Goal: Transaction & Acquisition: Obtain resource

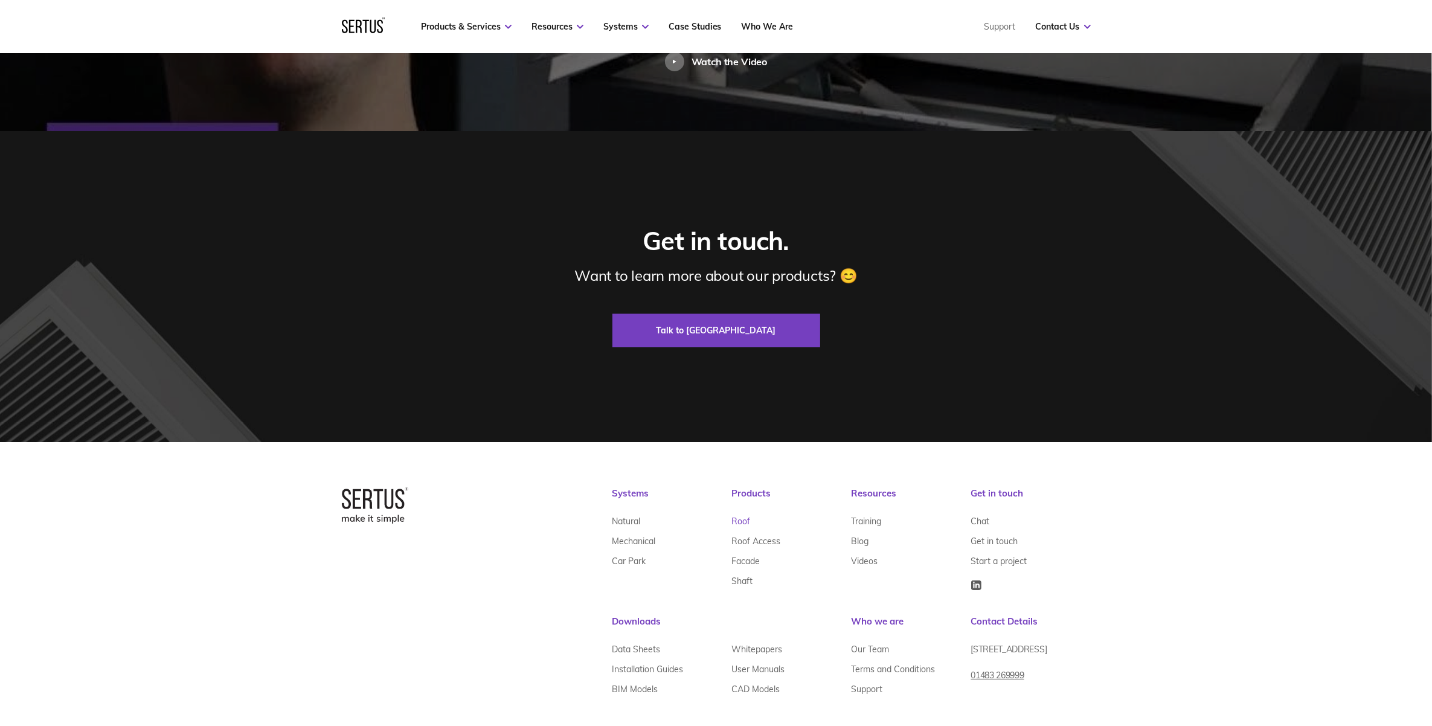
scroll to position [2906, 0]
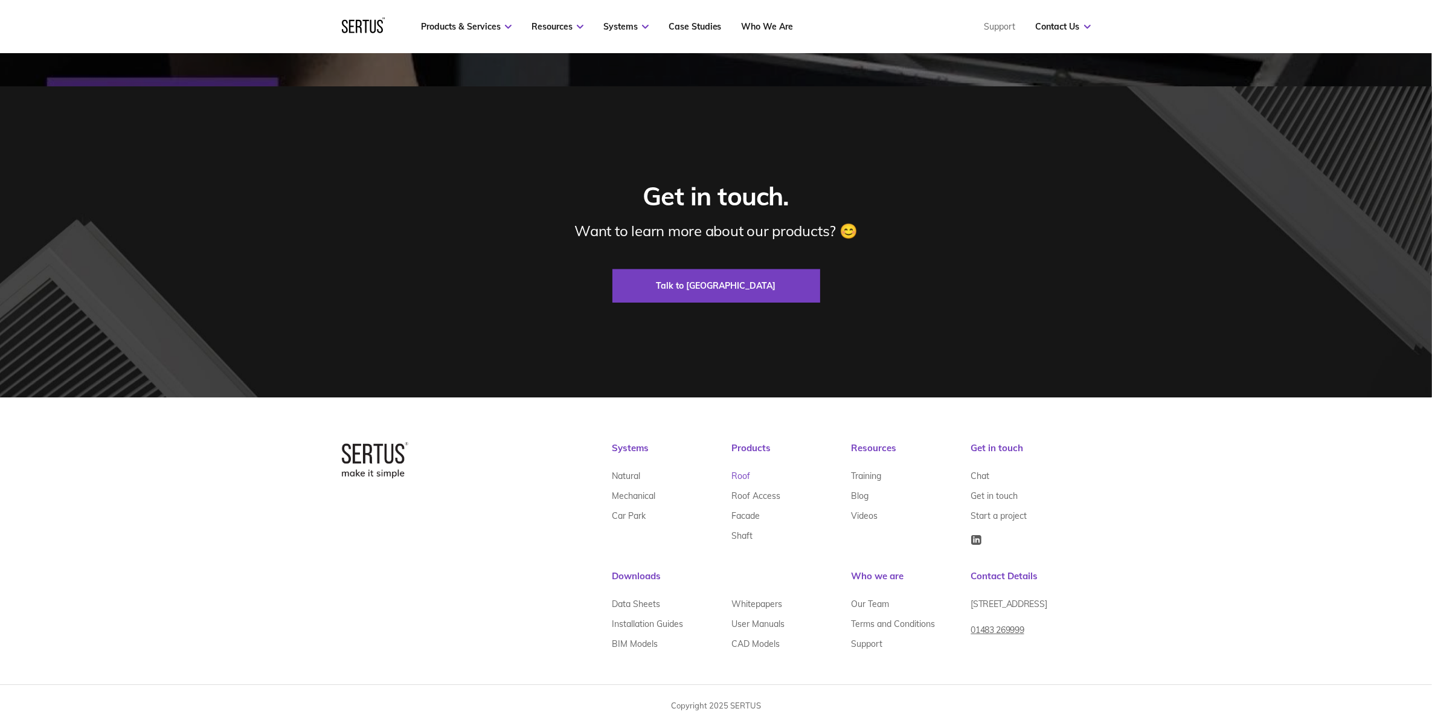
click at [746, 475] on link "Roof" at bounding box center [741, 476] width 19 height 20
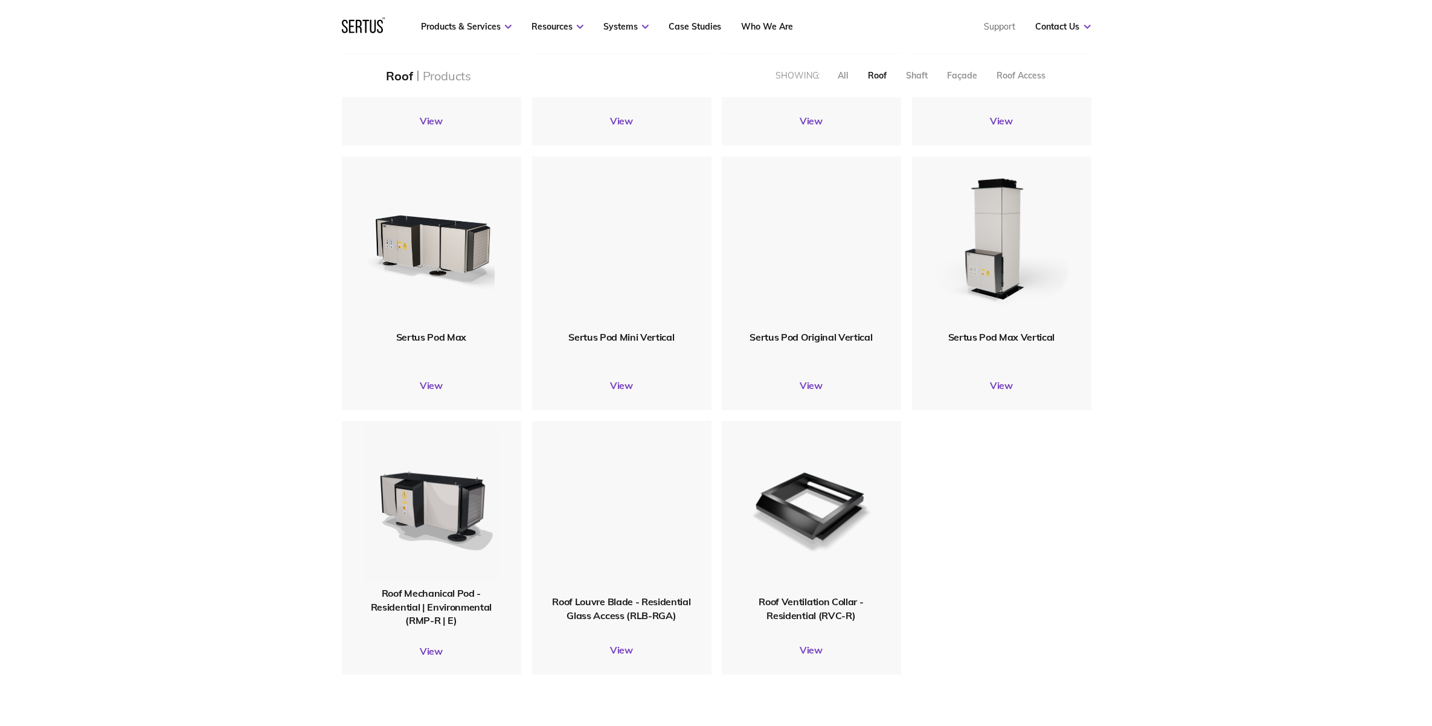
scroll to position [226, 0]
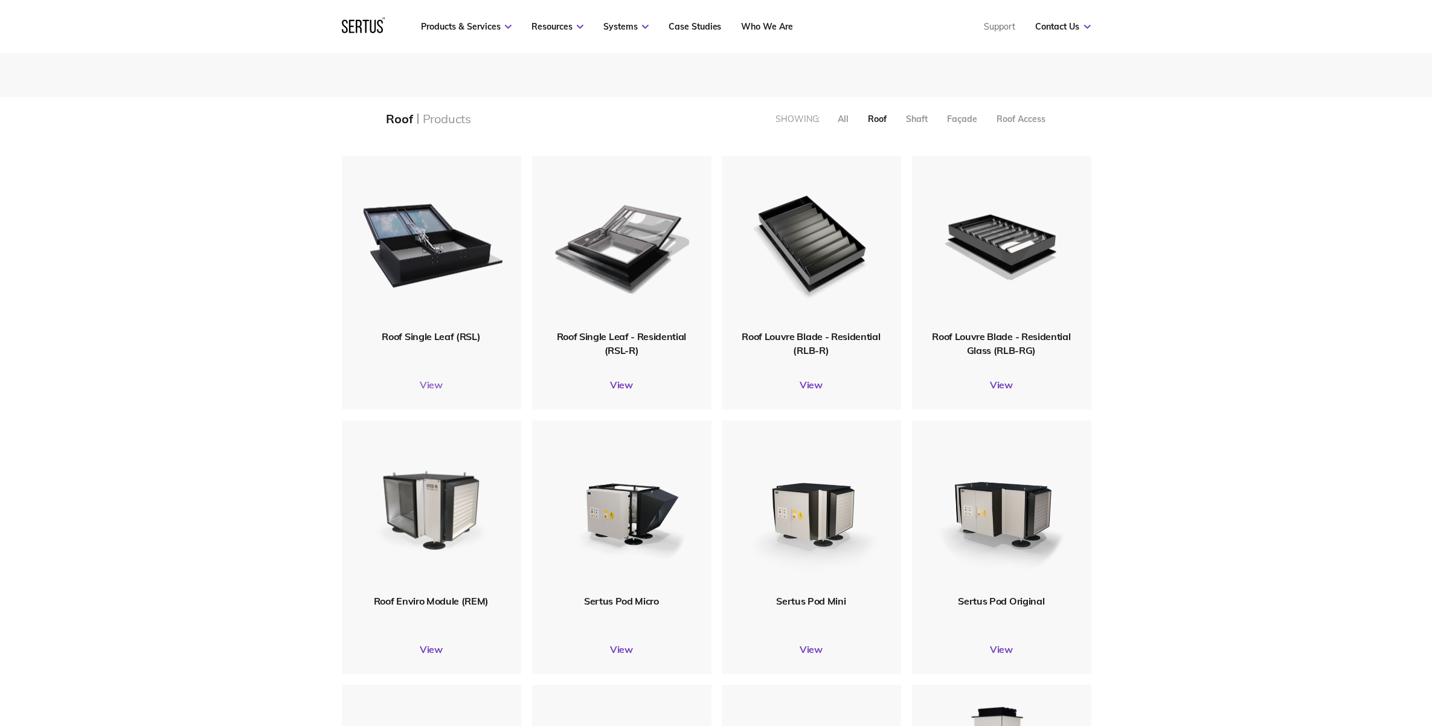
click at [435, 384] on link "View" at bounding box center [431, 385] width 179 height 12
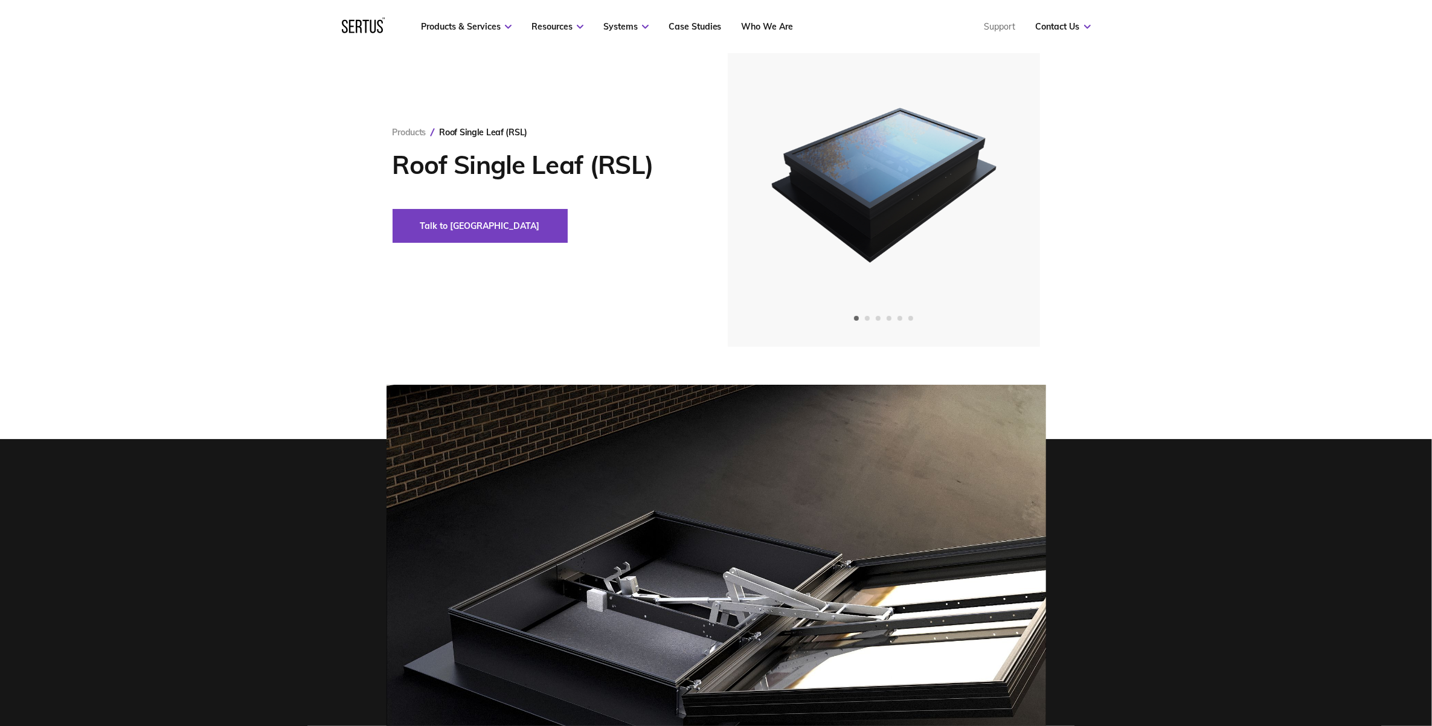
scroll to position [151, 0]
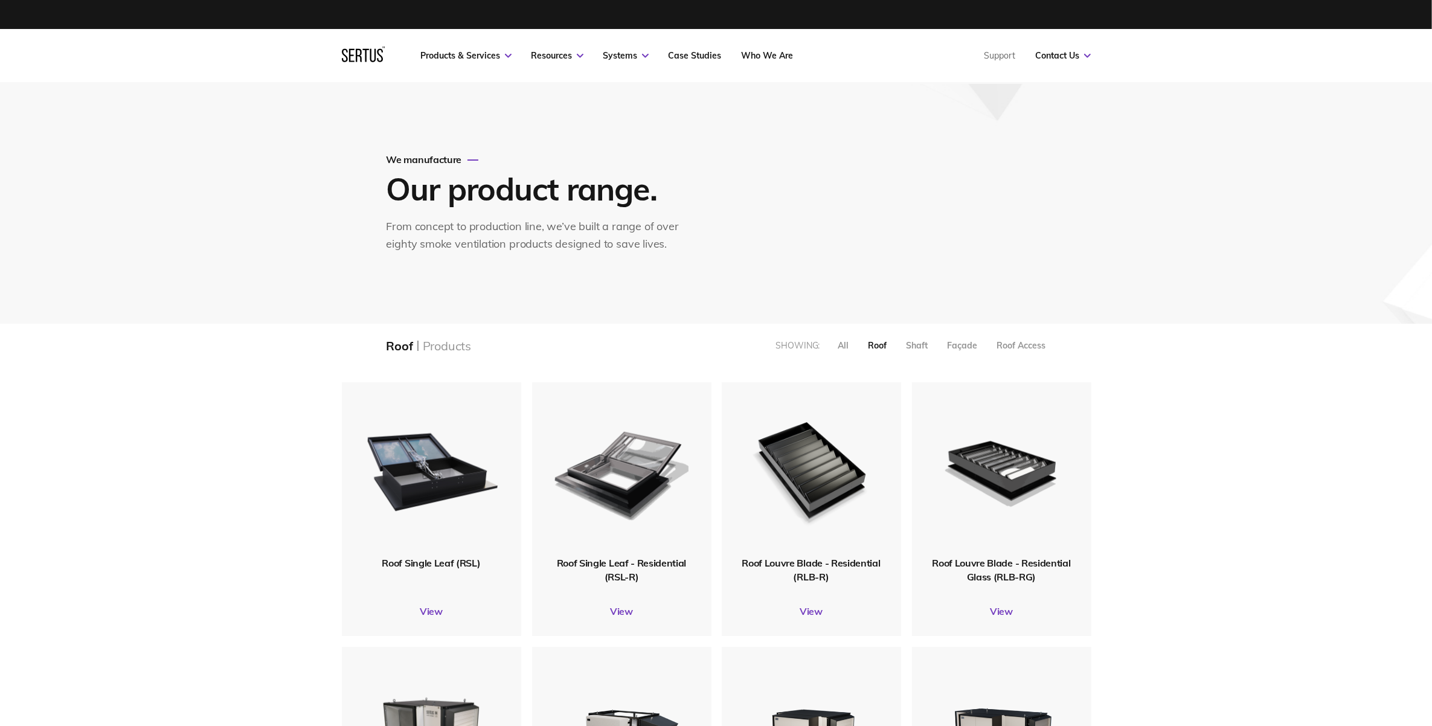
scroll to position [1071, 772]
click at [653, 494] on img at bounding box center [621, 470] width 143 height 176
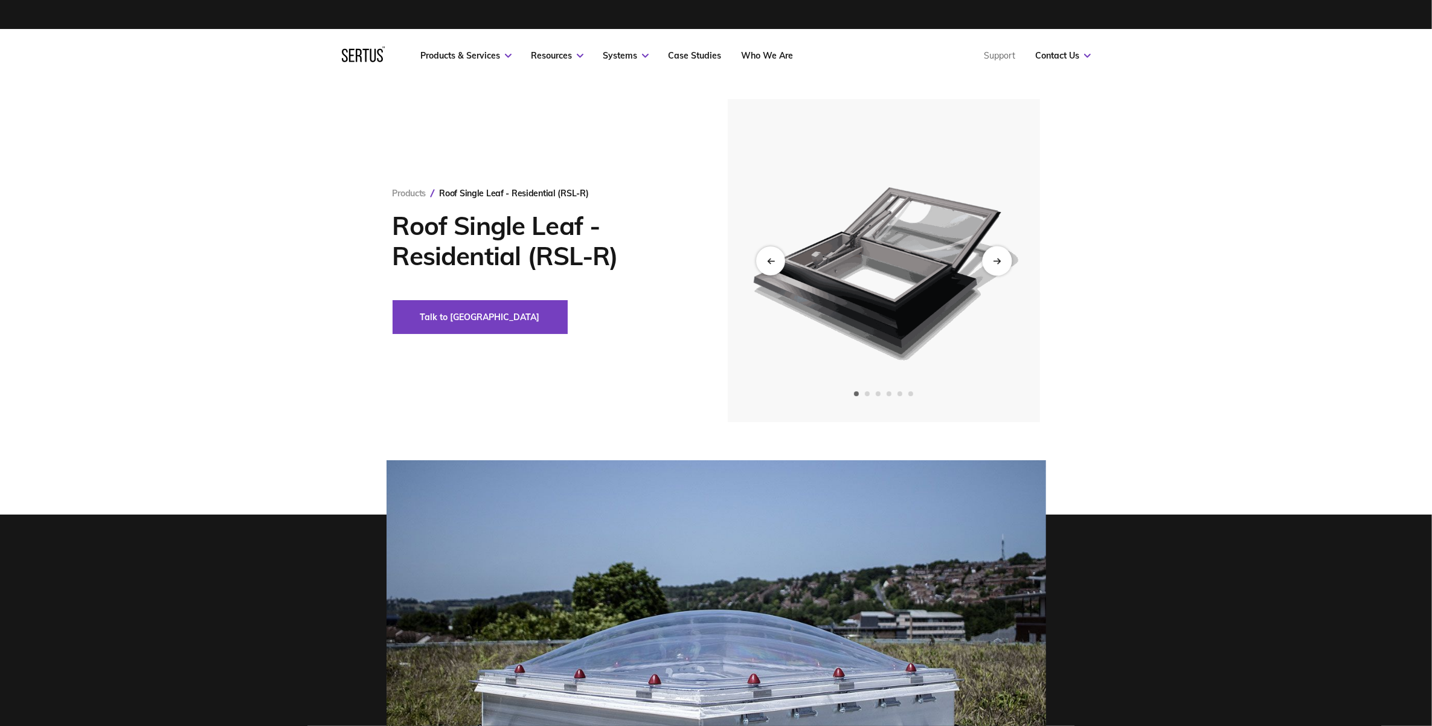
click at [994, 255] on div "Next slide" at bounding box center [997, 261] width 30 height 30
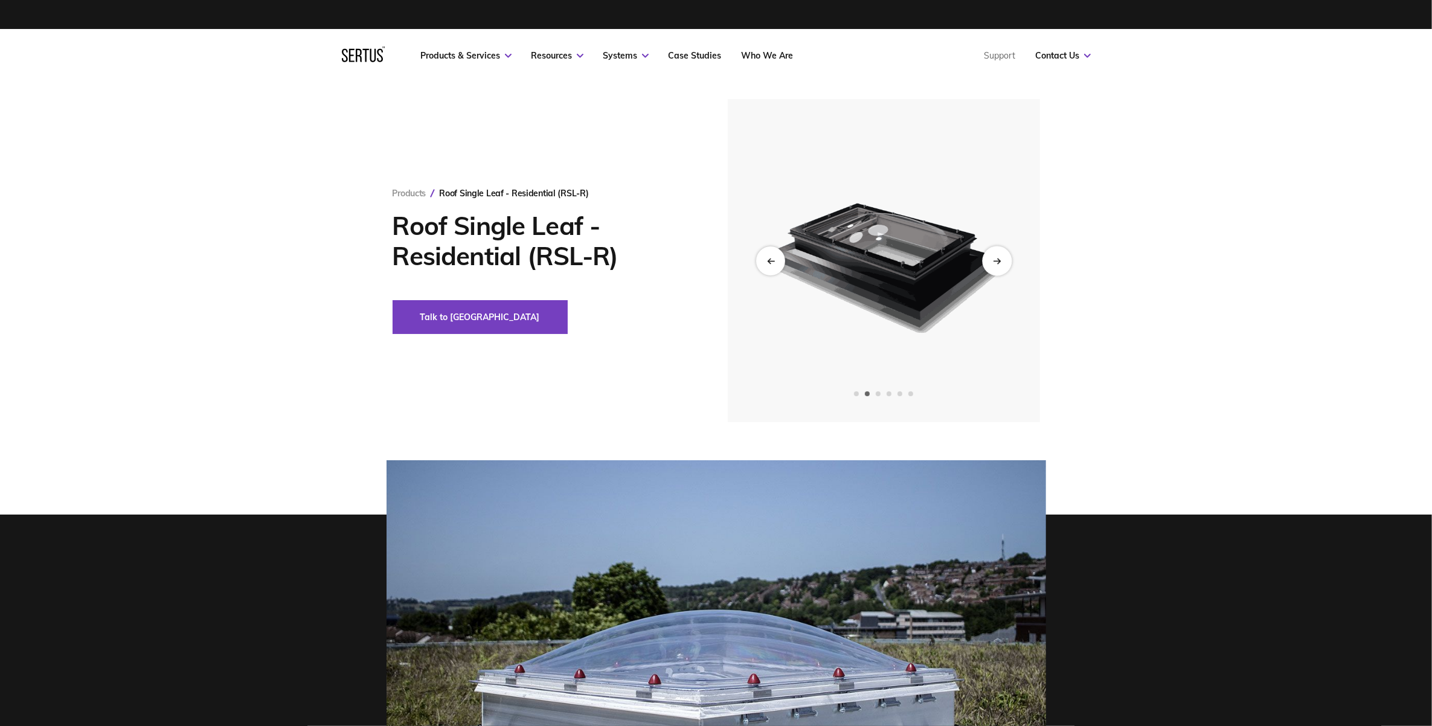
click at [994, 255] on div "Next slide" at bounding box center [997, 261] width 30 height 30
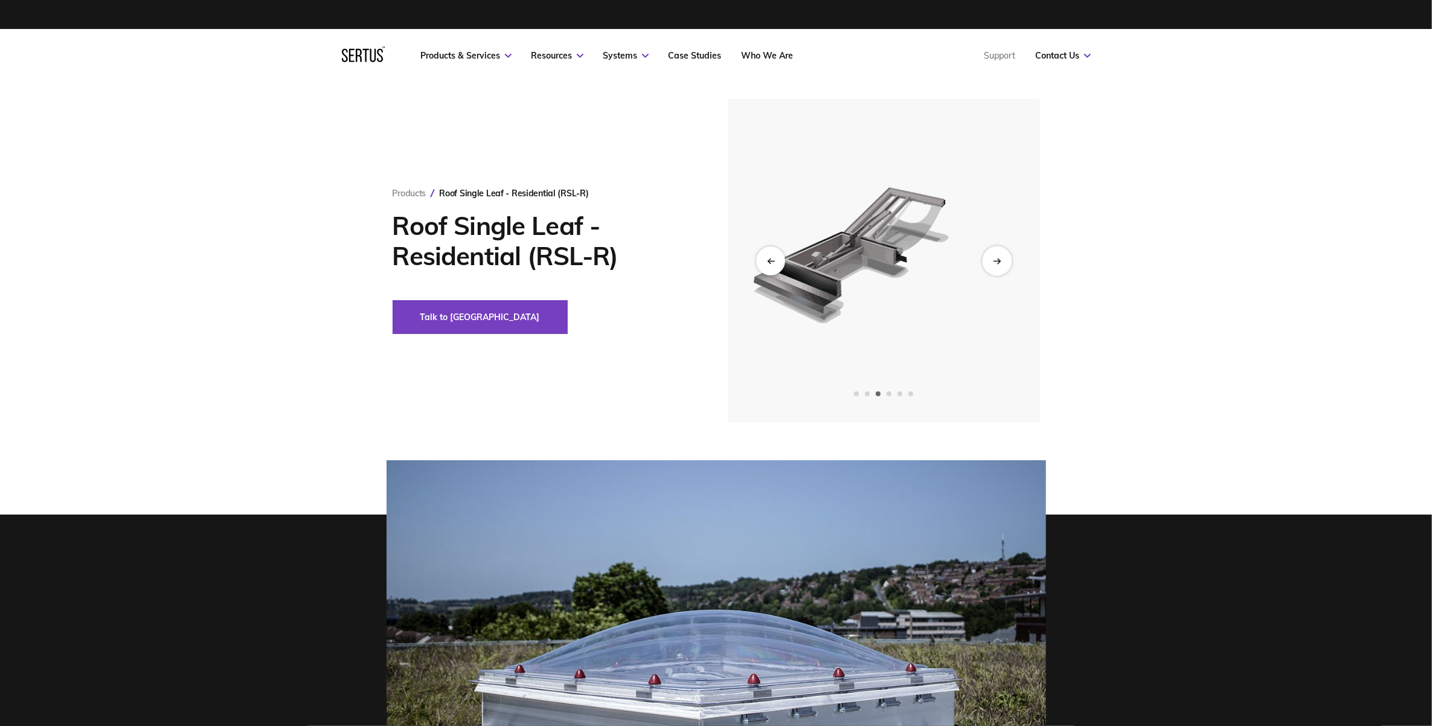
click at [994, 255] on div "Next slide" at bounding box center [997, 261] width 30 height 30
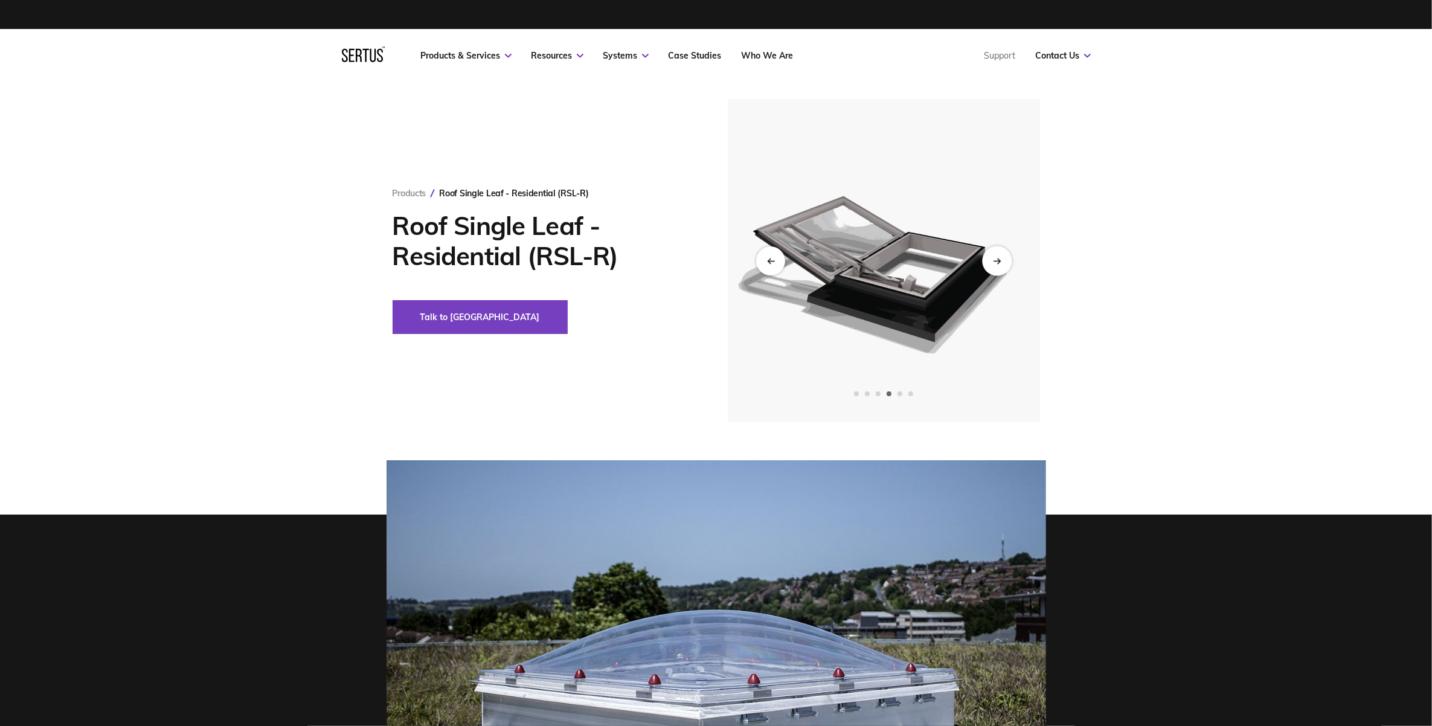
click at [994, 255] on div "Next slide" at bounding box center [997, 261] width 30 height 30
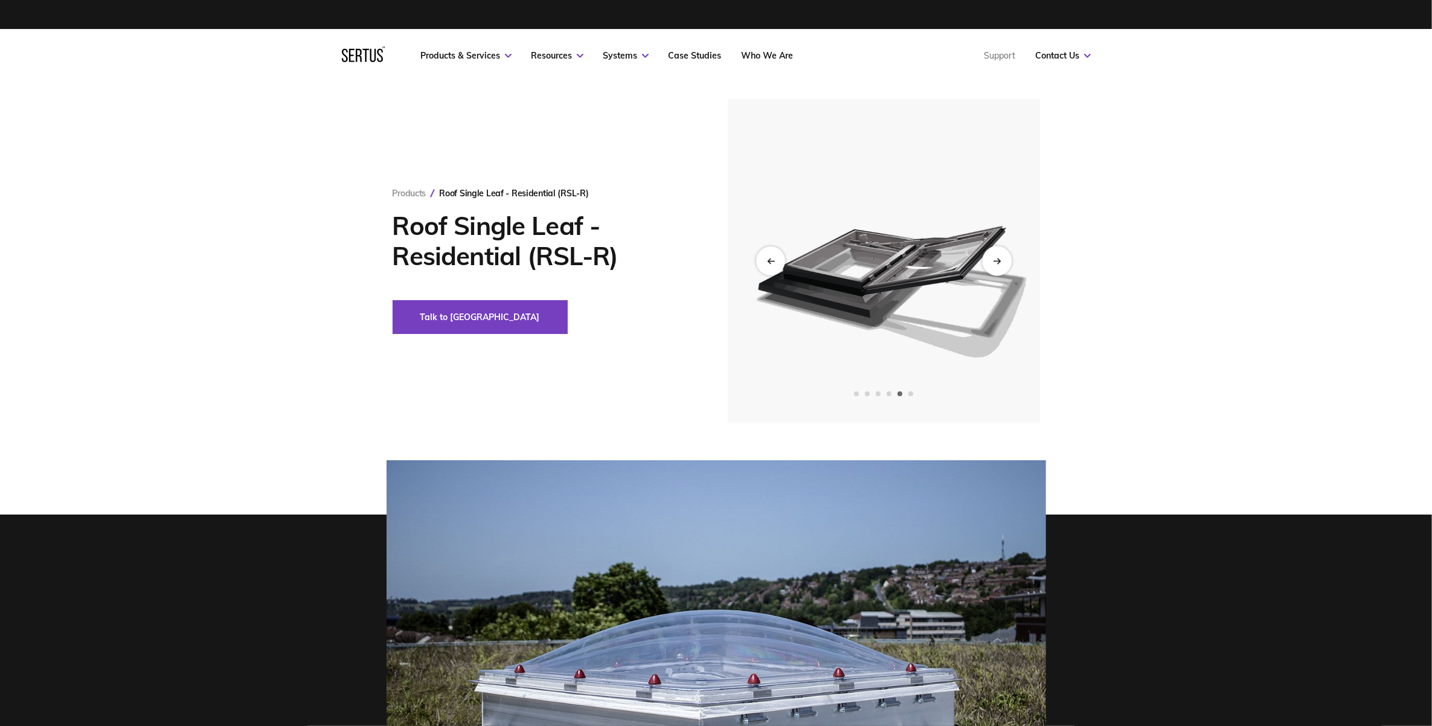
click at [994, 255] on div "Next slide" at bounding box center [997, 261] width 30 height 30
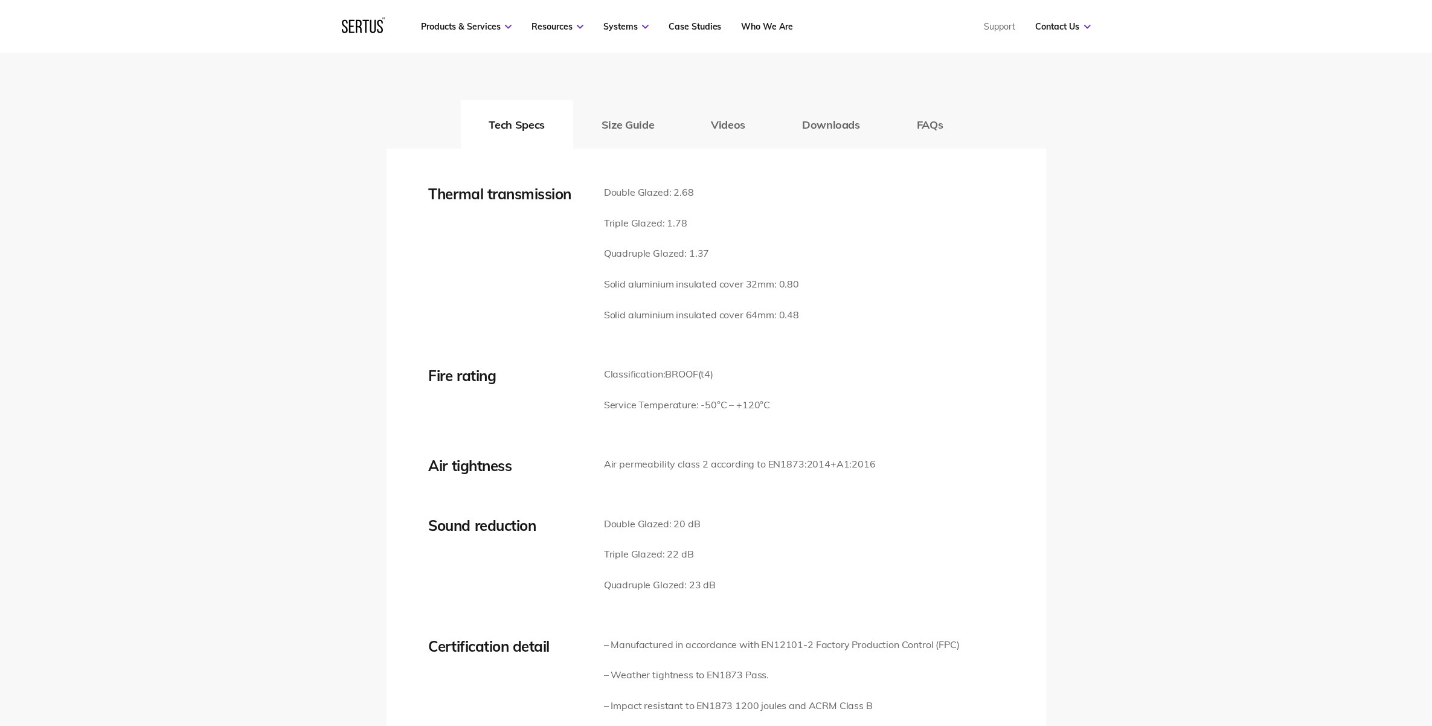
scroll to position [1661, 0]
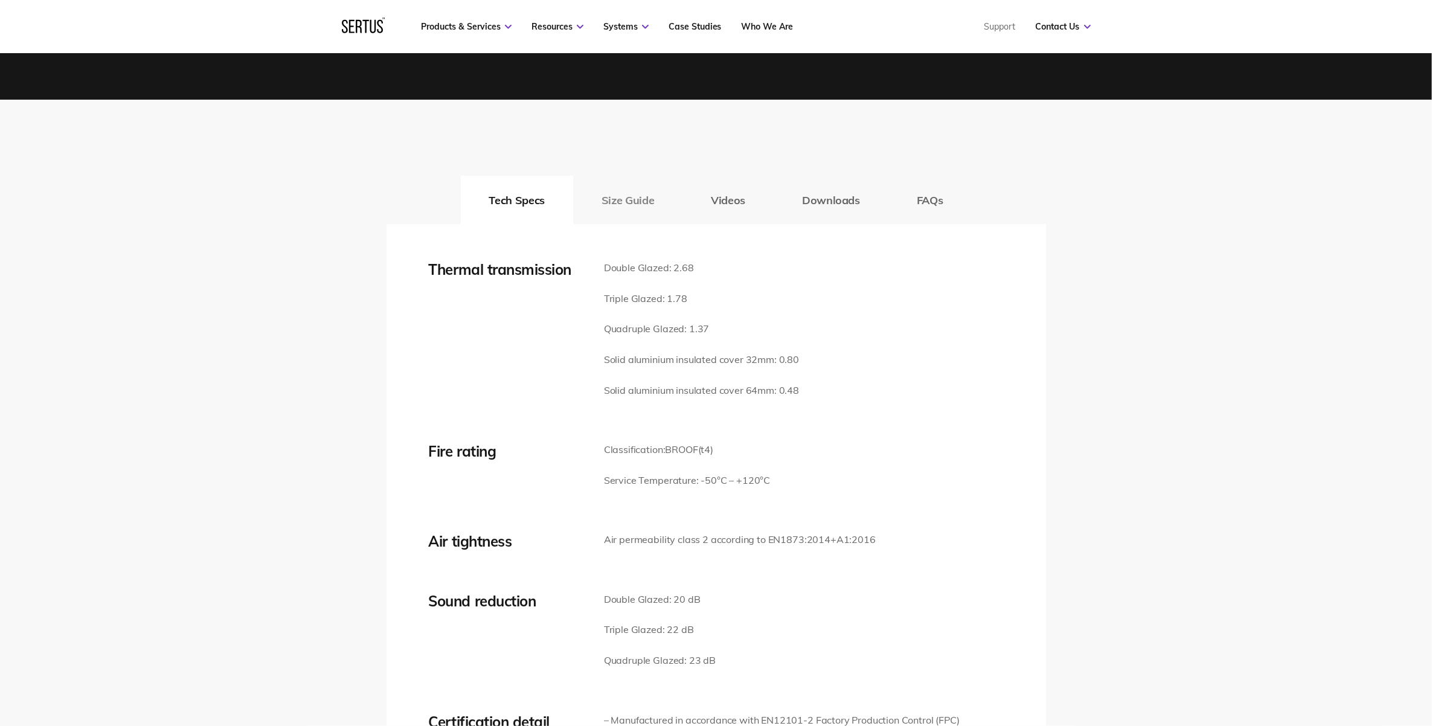
click at [645, 197] on button "Size Guide" at bounding box center [627, 200] width 109 height 48
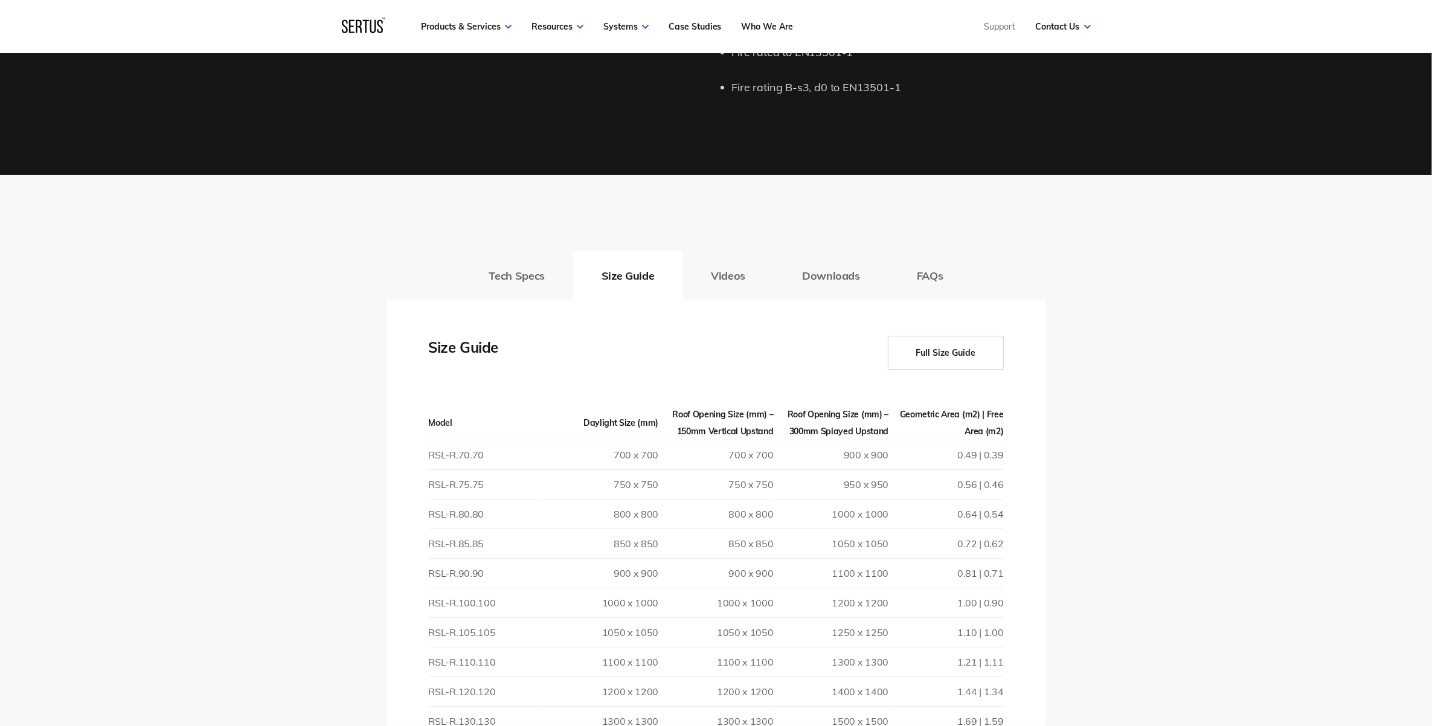
scroll to position [1736, 0]
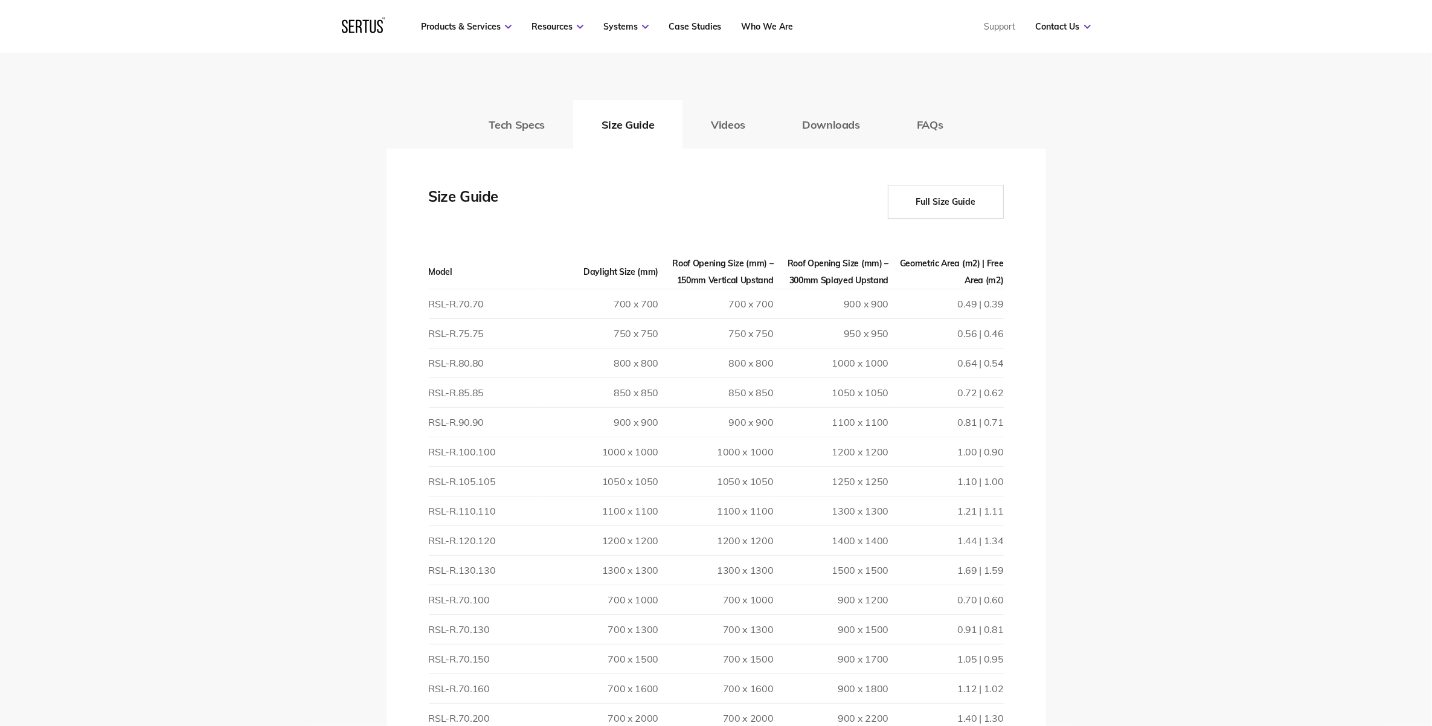
click at [930, 202] on button "Full Size Guide" at bounding box center [946, 202] width 116 height 34
click at [934, 207] on button "Full Size Guide" at bounding box center [946, 202] width 116 height 34
click at [934, 200] on button "Full Size Guide" at bounding box center [946, 202] width 116 height 34
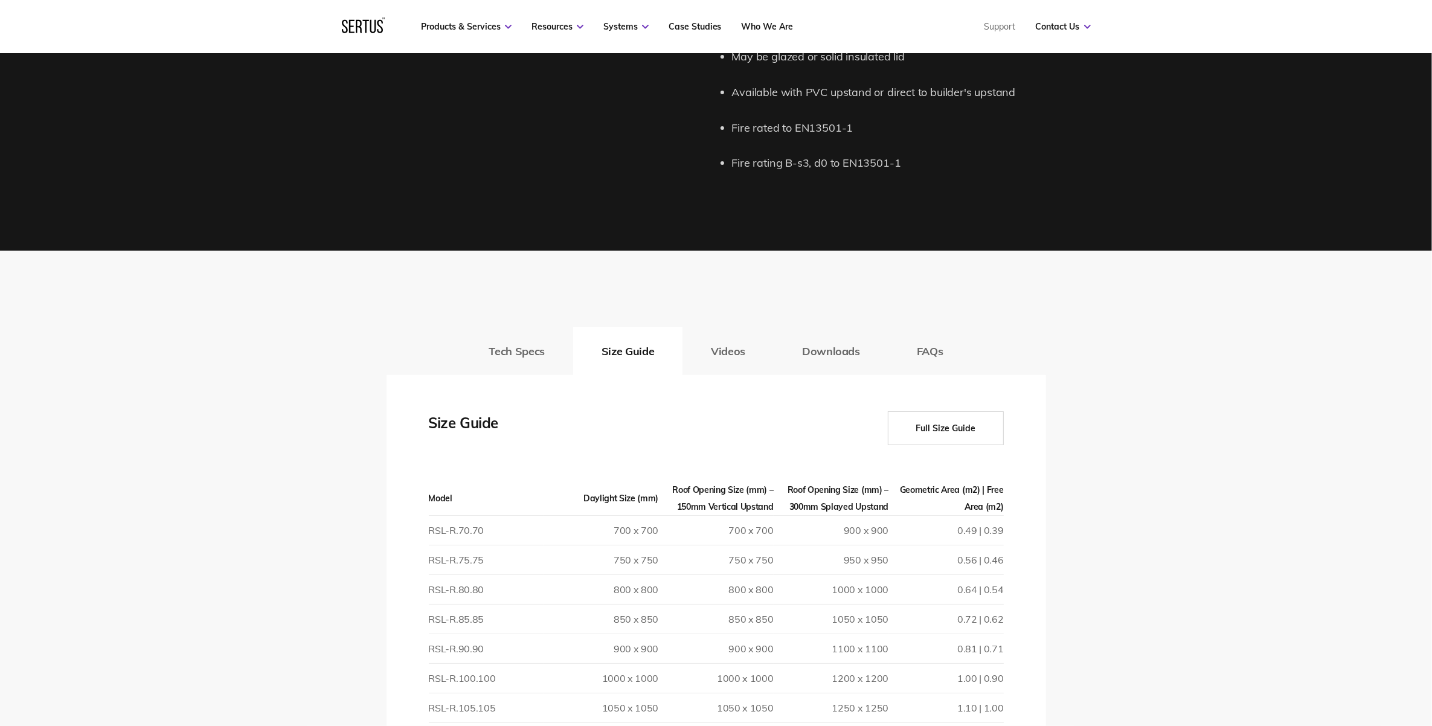
scroll to position [1359, 0]
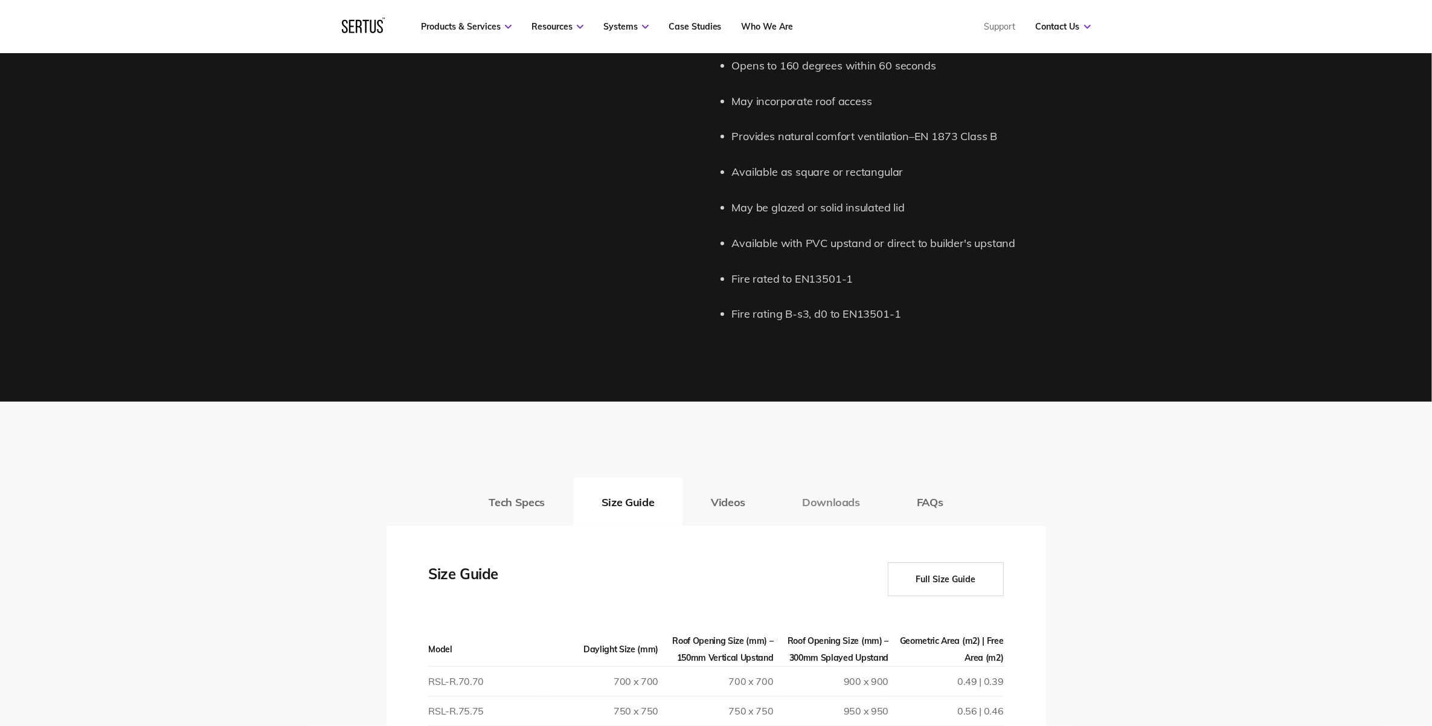
click at [829, 500] on button "Downloads" at bounding box center [831, 502] width 115 height 48
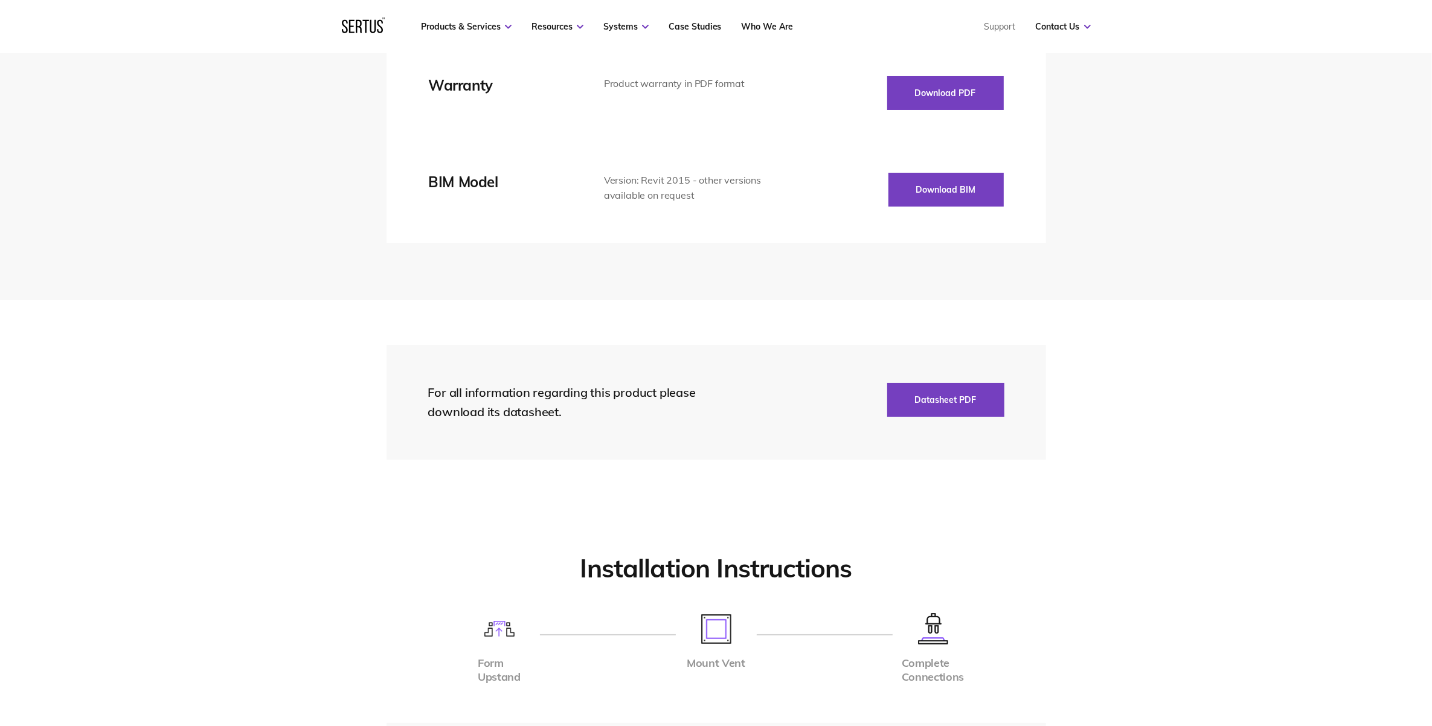
scroll to position [1736, 0]
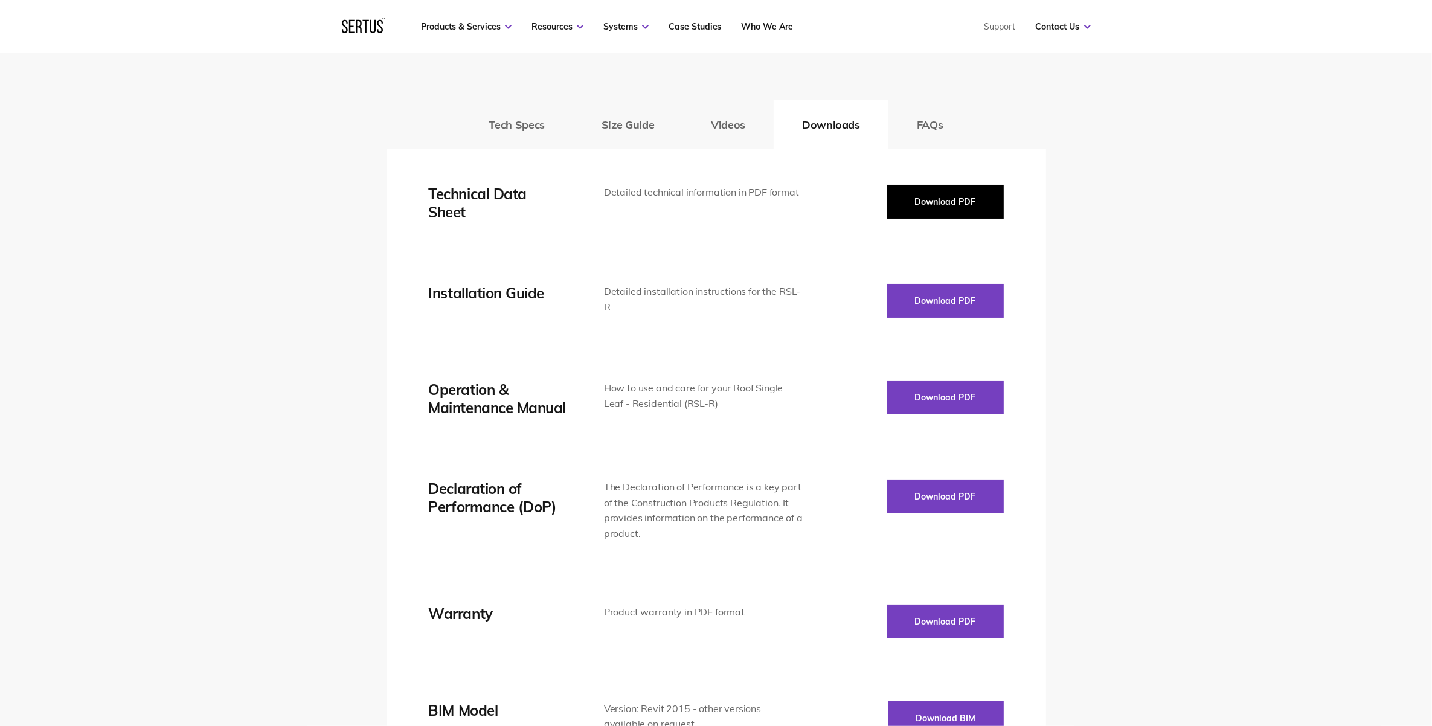
click at [943, 195] on button "Download PDF" at bounding box center [945, 202] width 117 height 34
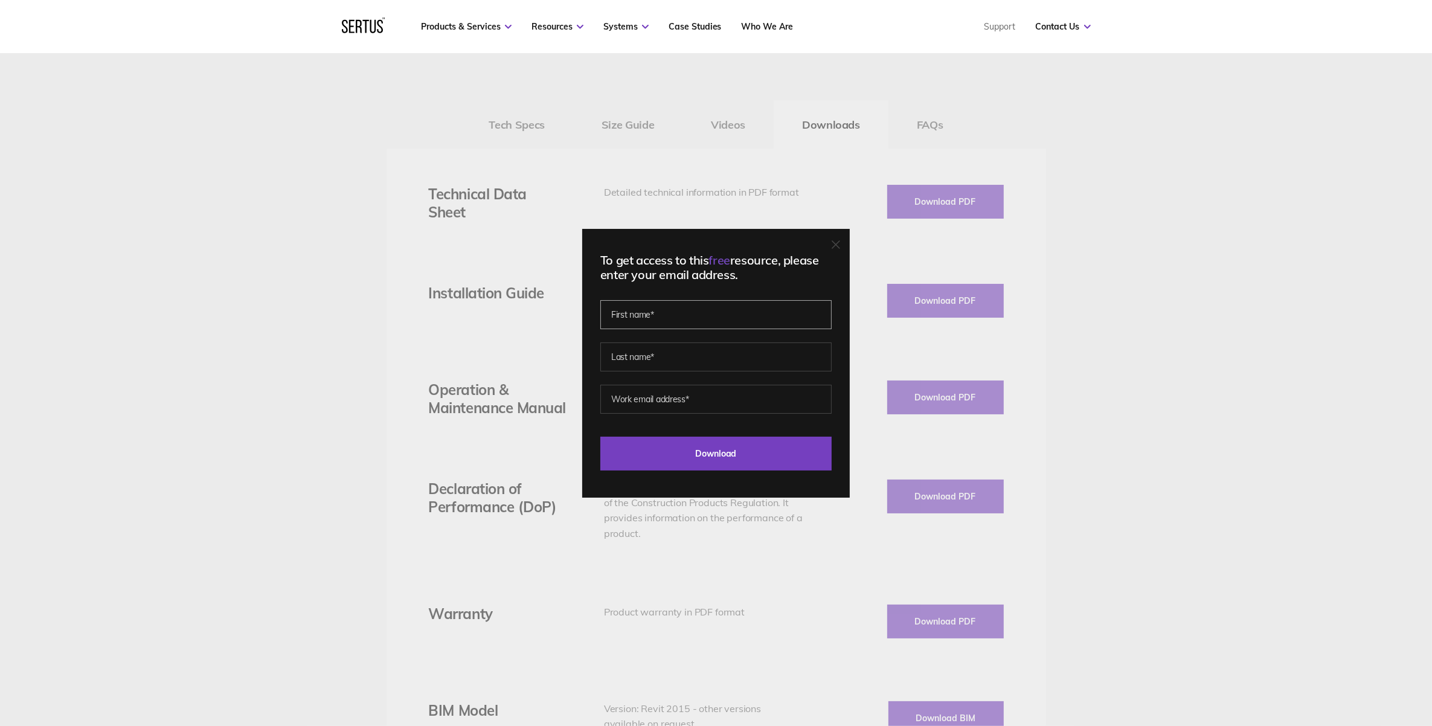
click at [660, 319] on input "text" at bounding box center [715, 314] width 231 height 29
type input "[PERSON_NAME]"
type input "[EMAIL_ADDRESS][DOMAIN_NAME]"
click at [678, 313] on input "[PERSON_NAME]" at bounding box center [715, 314] width 231 height 29
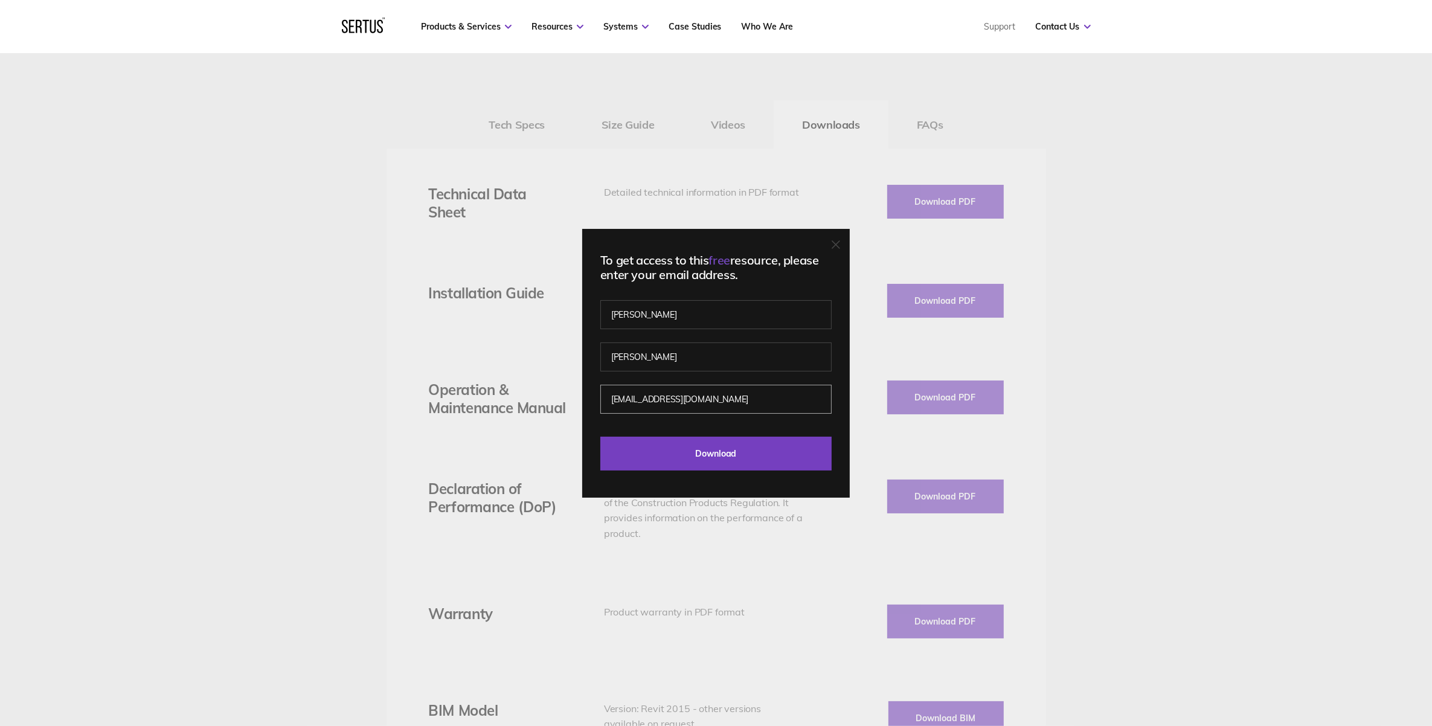
drag, startPoint x: 810, startPoint y: 402, endPoint x: 600, endPoint y: 408, distance: 210.8
click at [600, 408] on div "To get access to this free resource, please enter your email address. [PERSON_N…" at bounding box center [715, 363] width 267 height 269
click at [647, 315] on input "text" at bounding box center [715, 314] width 231 height 29
type input "[PERSON_NAME]"
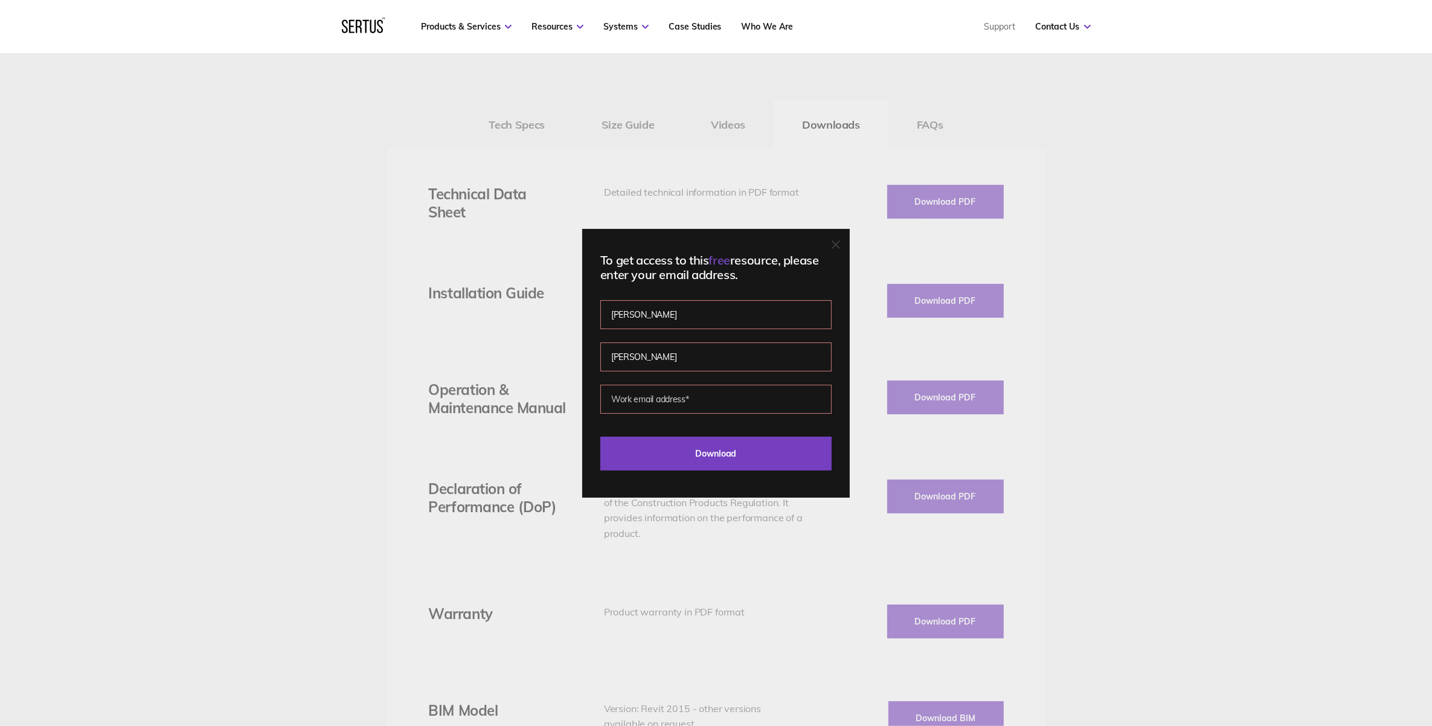
type input "[PERSON_NAME][EMAIL_ADDRESS][PERSON_NAME][DOMAIN_NAME]"
click at [707, 454] on input "Download" at bounding box center [715, 454] width 231 height 34
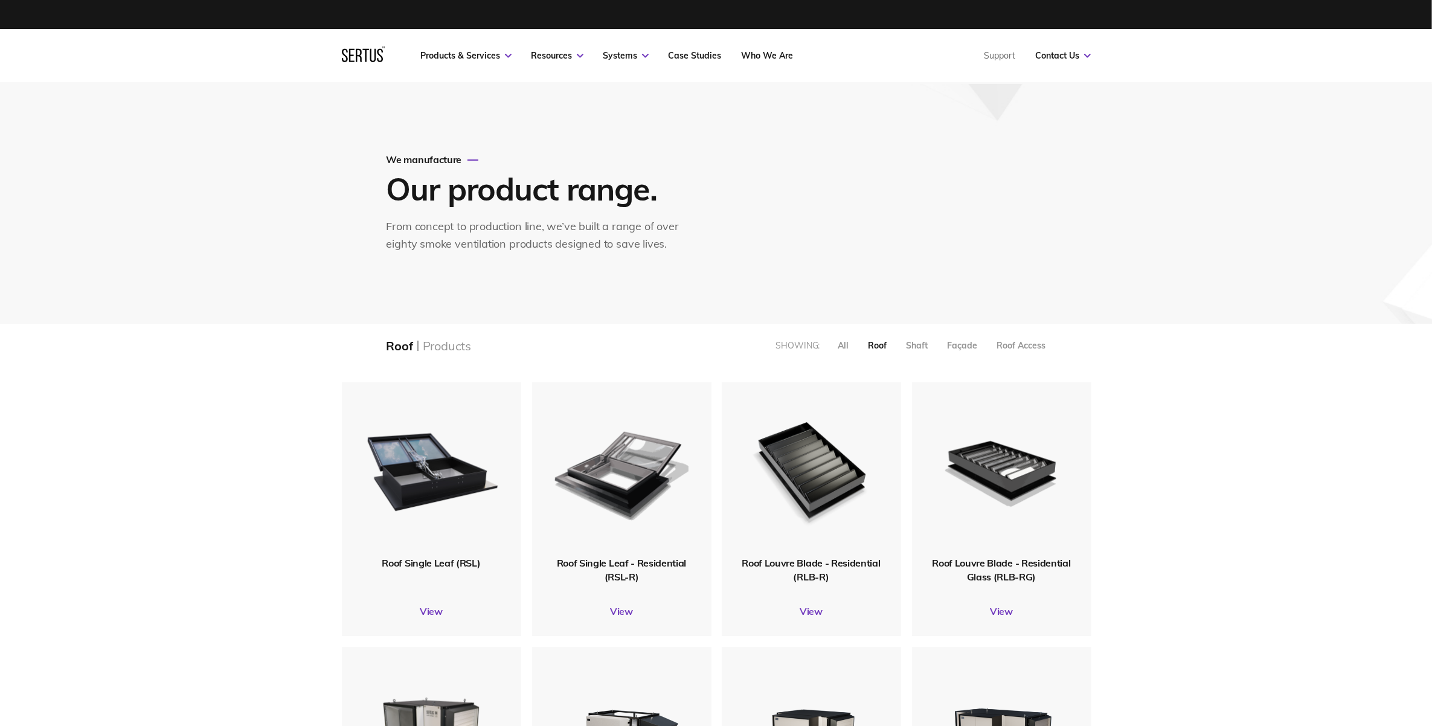
scroll to position [1071, 772]
click at [427, 603] on div "Roof Single Leaf (RSL) View" at bounding box center [431, 509] width 179 height 254
click at [427, 611] on link "View" at bounding box center [431, 611] width 179 height 12
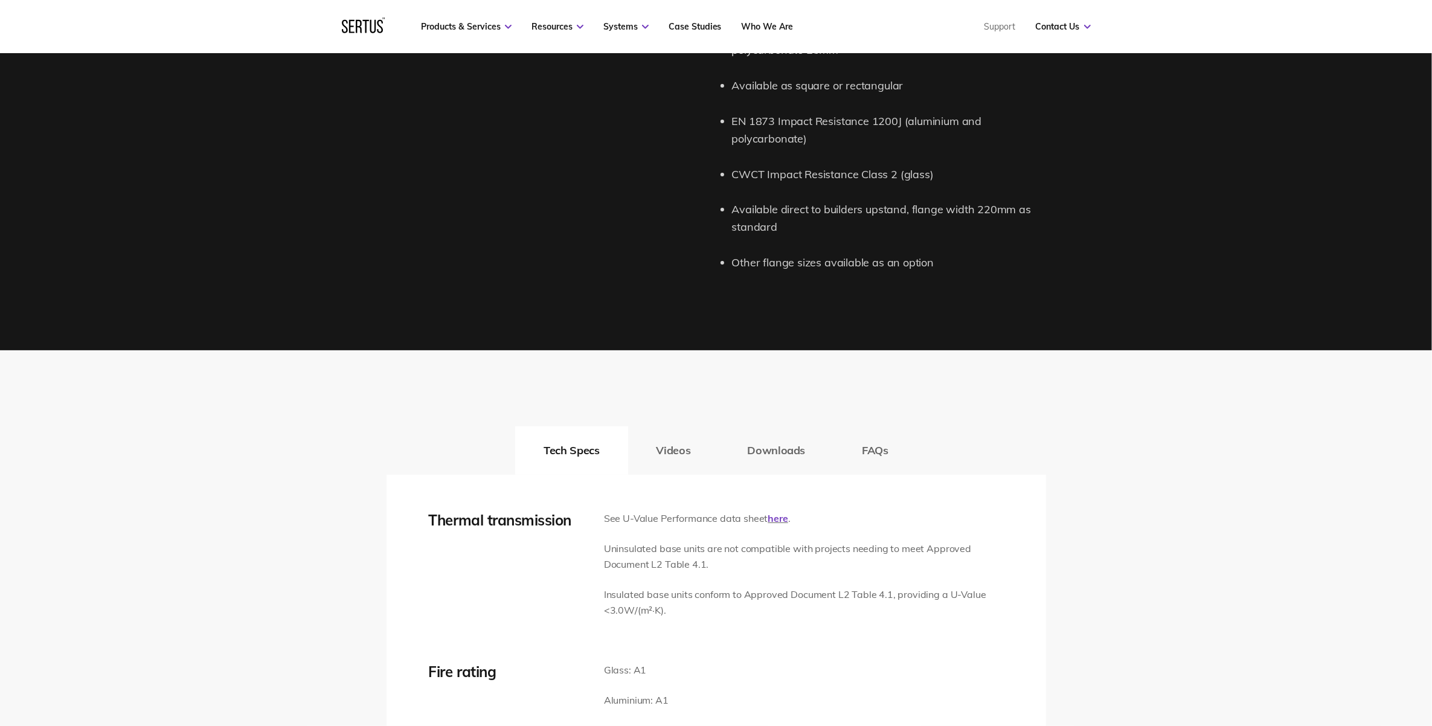
scroll to position [1585, 0]
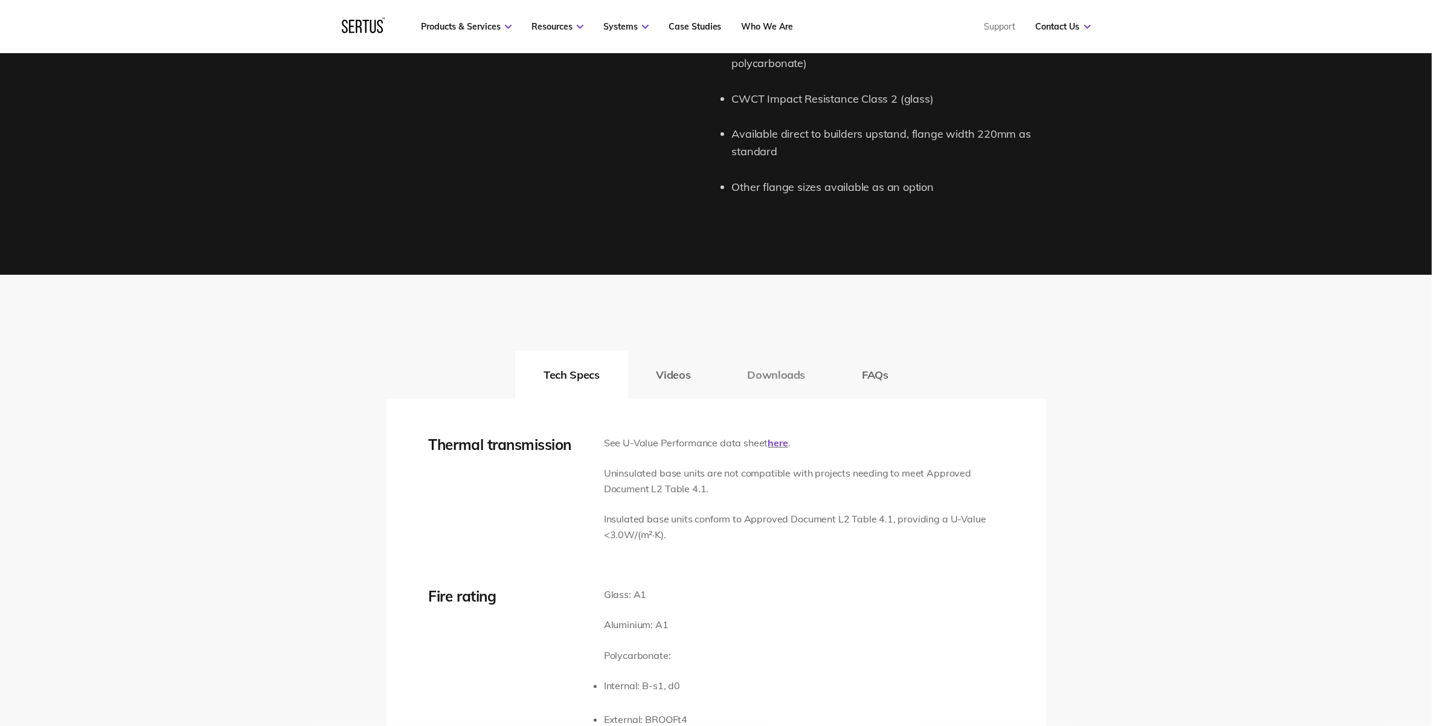
click at [770, 379] on button "Downloads" at bounding box center [776, 375] width 115 height 48
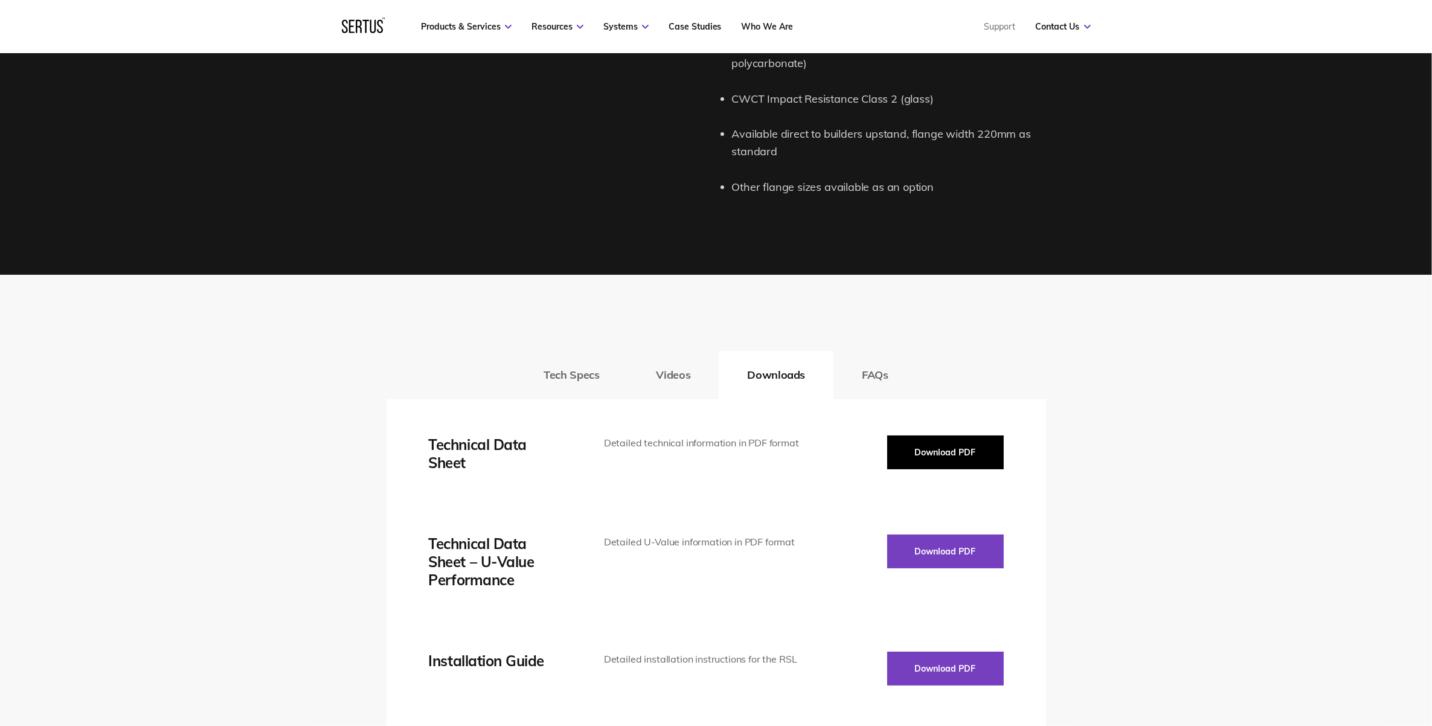
click at [921, 450] on button "Download PDF" at bounding box center [945, 452] width 117 height 34
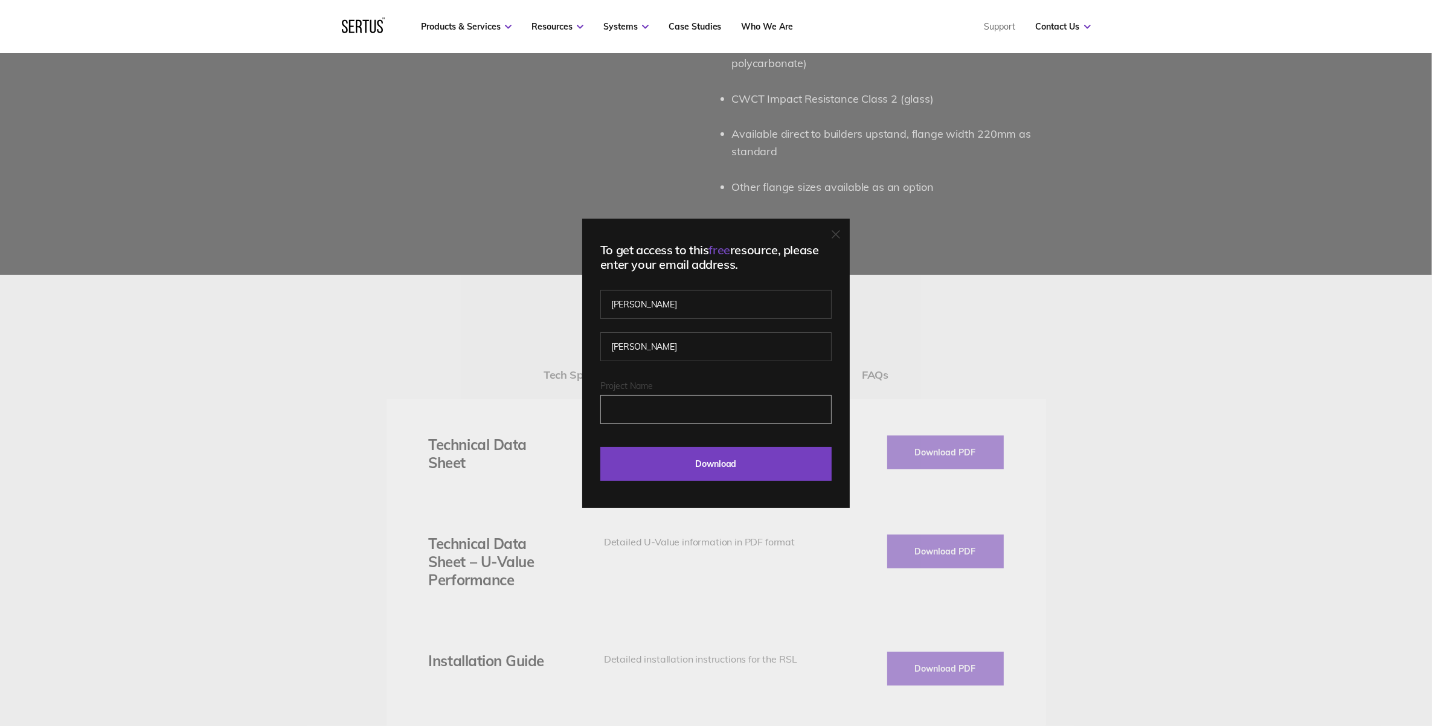
click at [635, 408] on input "Project Name" at bounding box center [715, 409] width 231 height 29
type input "[PERSON_NAME][EMAIL_ADDRESS][PERSON_NAME][DOMAIN_NAME]"
click at [722, 466] on input "Download" at bounding box center [715, 464] width 231 height 34
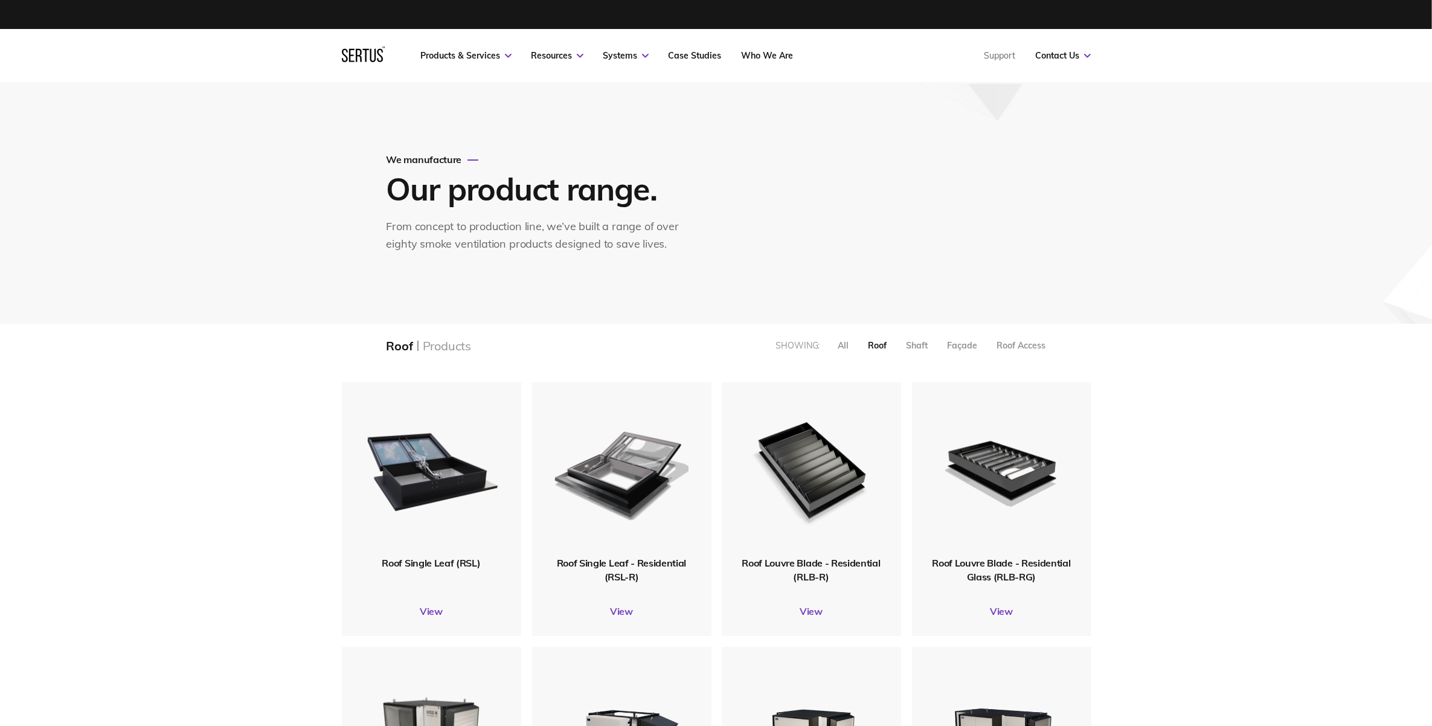
scroll to position [1071, 772]
